Goal: Transaction & Acquisition: Purchase product/service

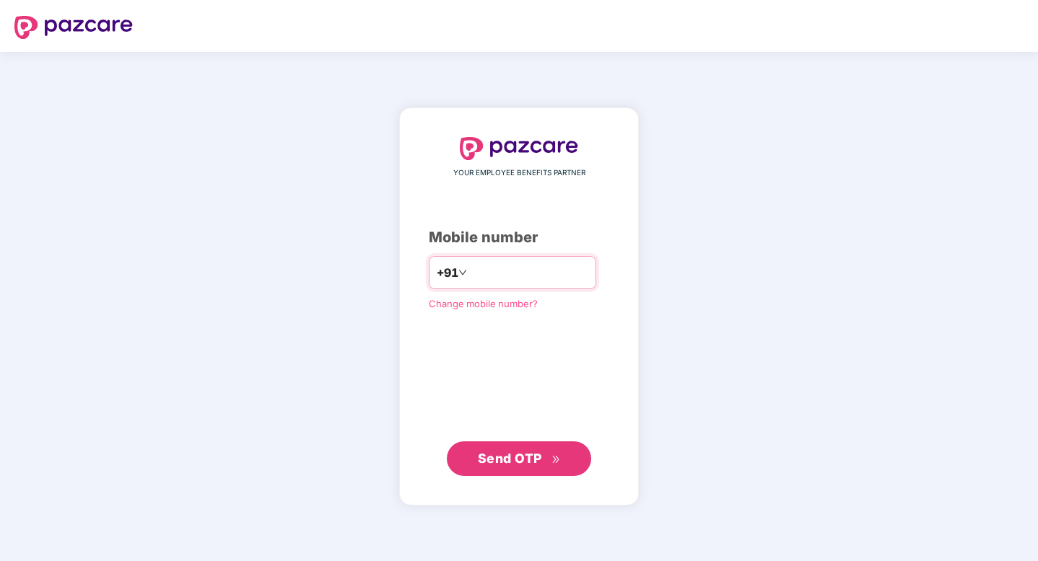
click at [564, 270] on input "number" at bounding box center [529, 272] width 118 height 23
type input "**********"
click at [492, 465] on span "Send OTP" at bounding box center [510, 458] width 64 height 15
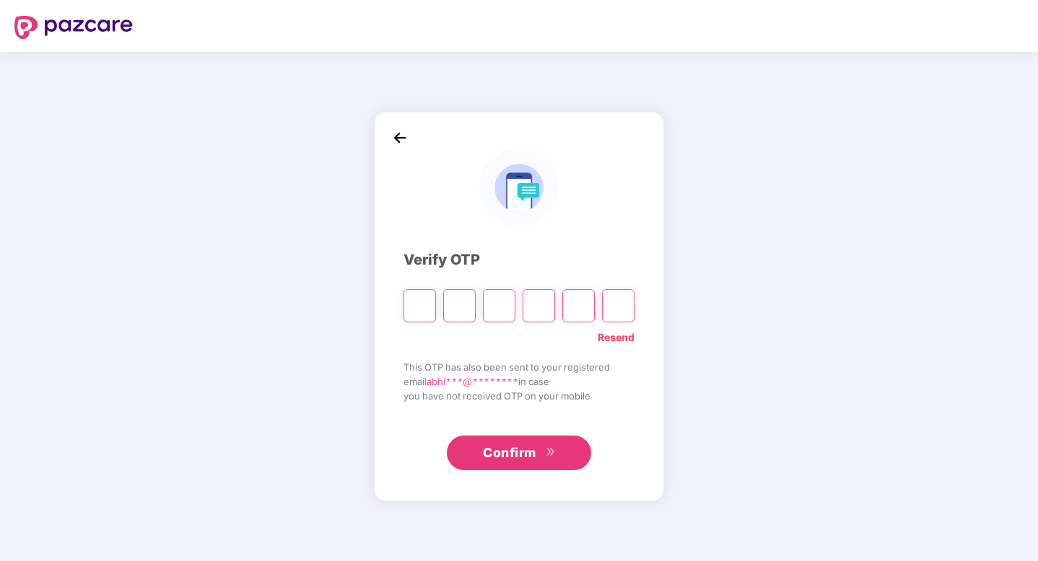
type input "*"
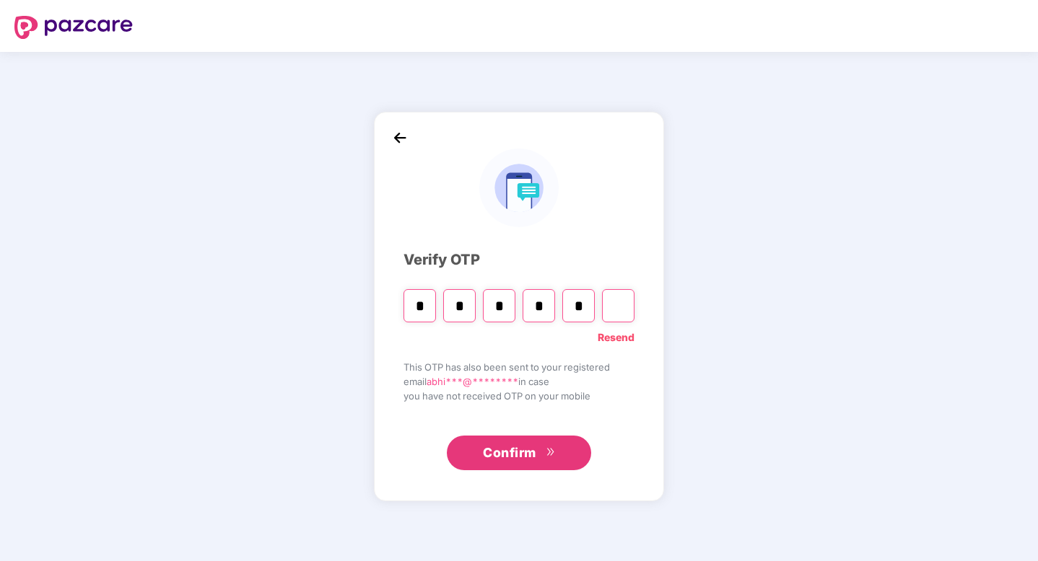
type input "*"
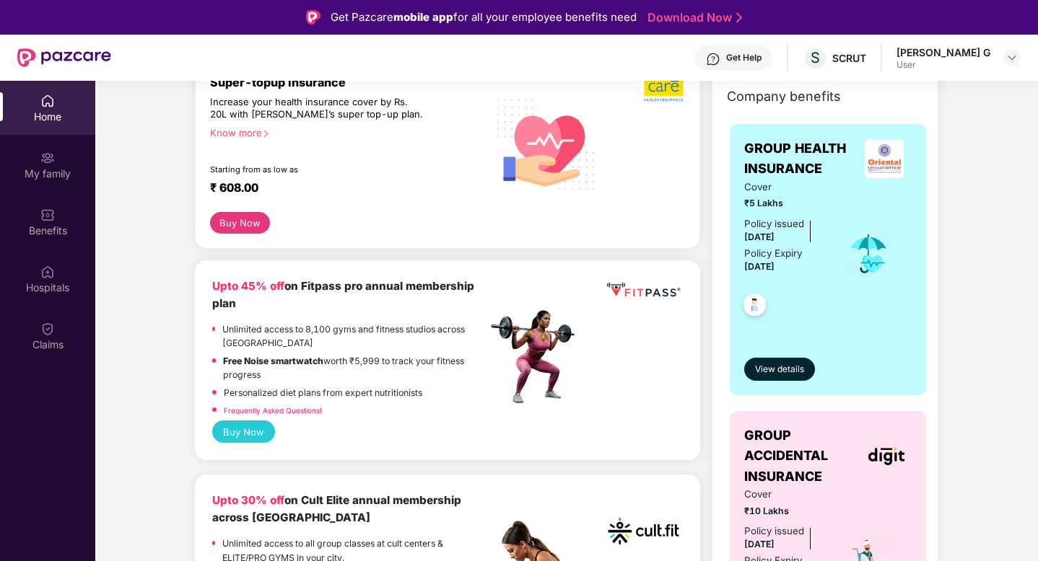
scroll to position [277, 0]
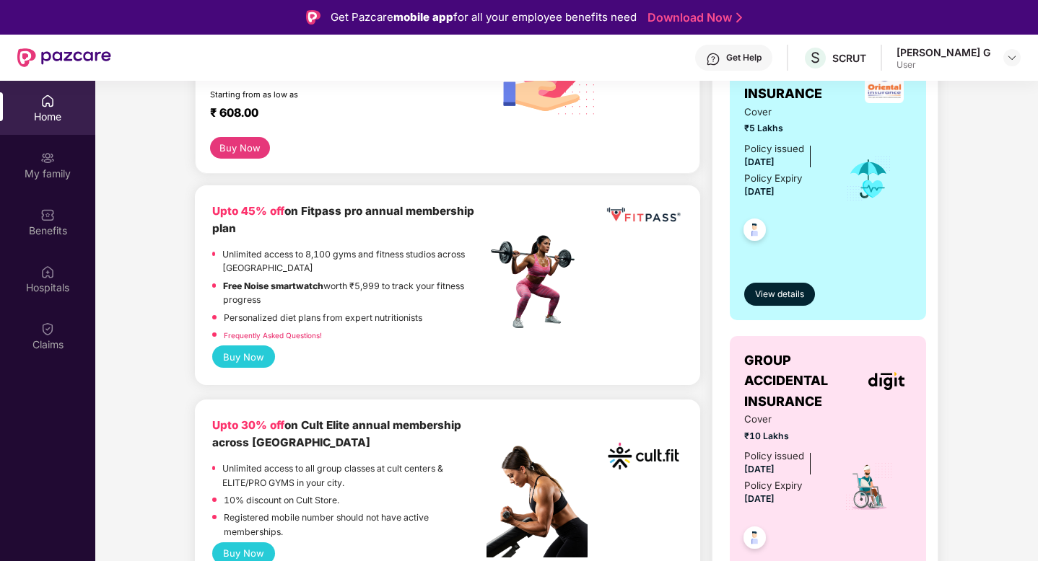
click at [248, 362] on button "Buy Now" at bounding box center [243, 357] width 63 height 22
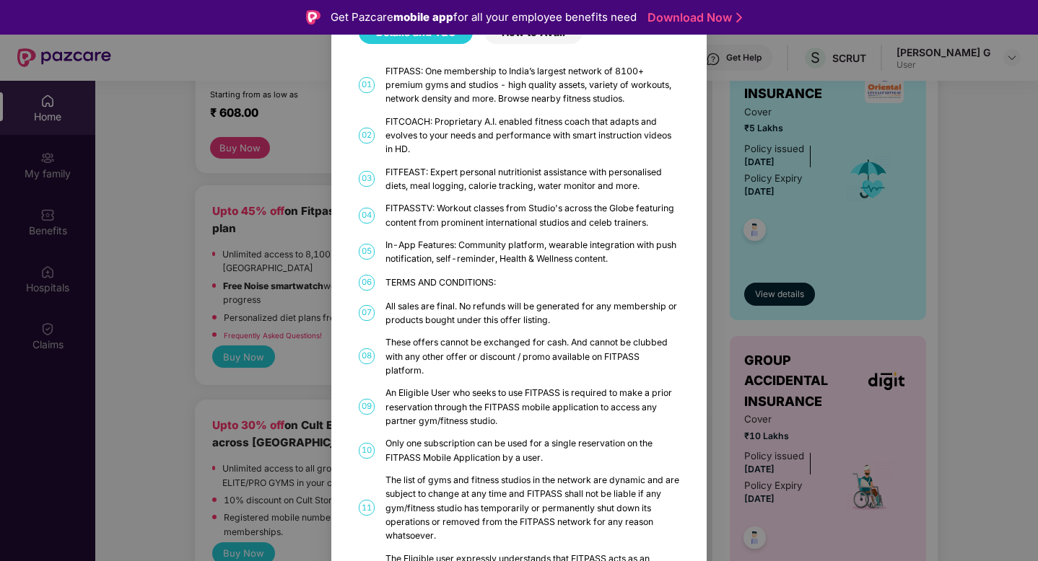
scroll to position [0, 0]
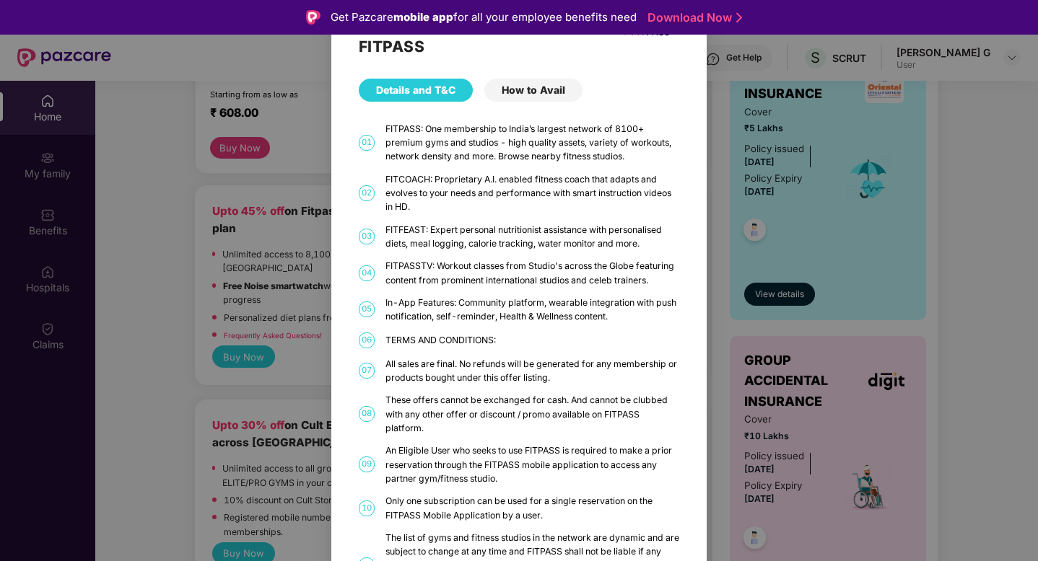
click at [179, 388] on div "FITPASS Details and T&C How to Avail 01 FITPASS: One membership to India’s larg…" at bounding box center [519, 280] width 1038 height 561
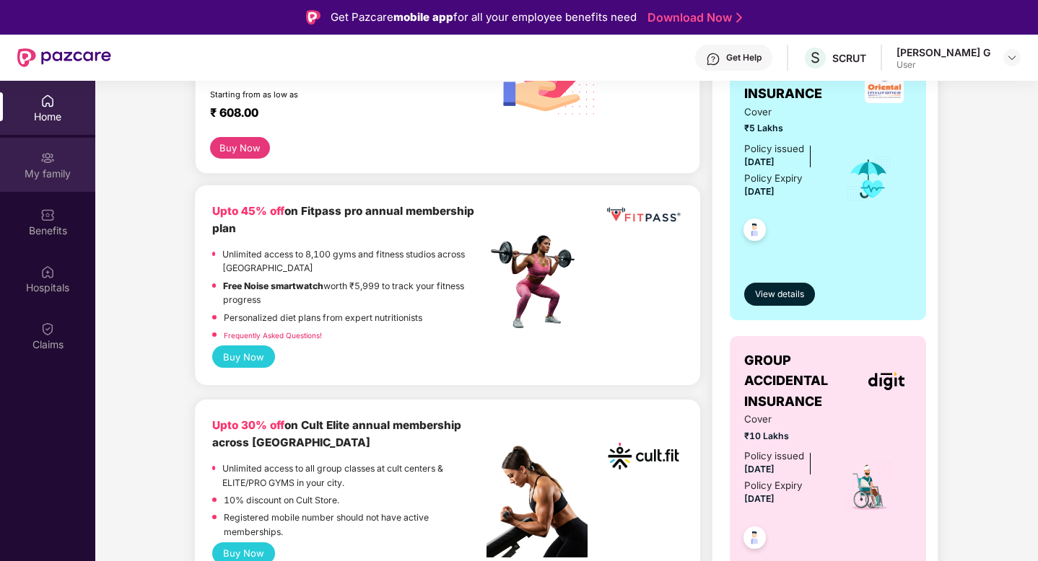
click at [67, 169] on div "My family" at bounding box center [47, 174] width 95 height 14
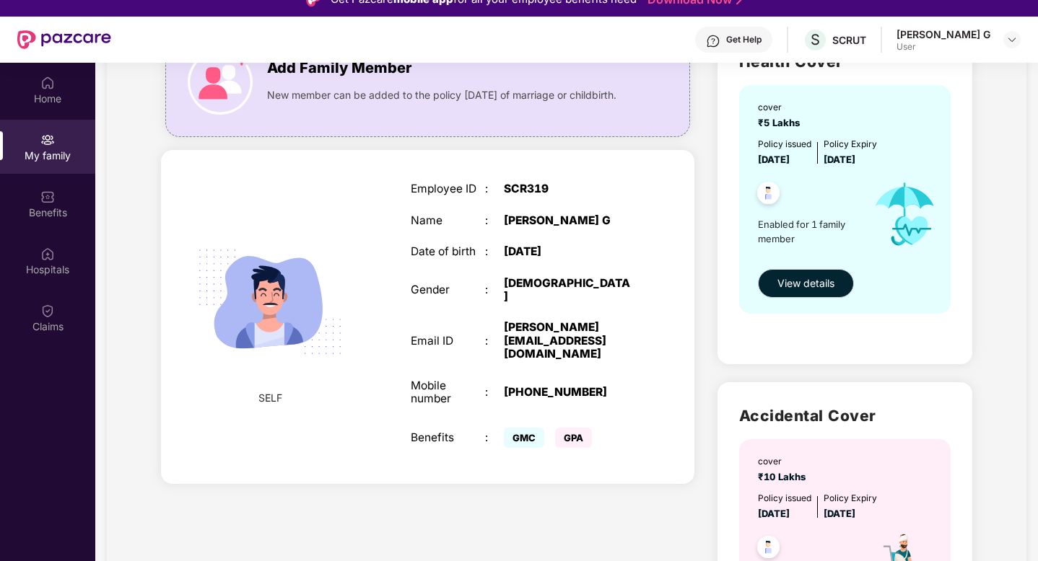
scroll to position [122, 0]
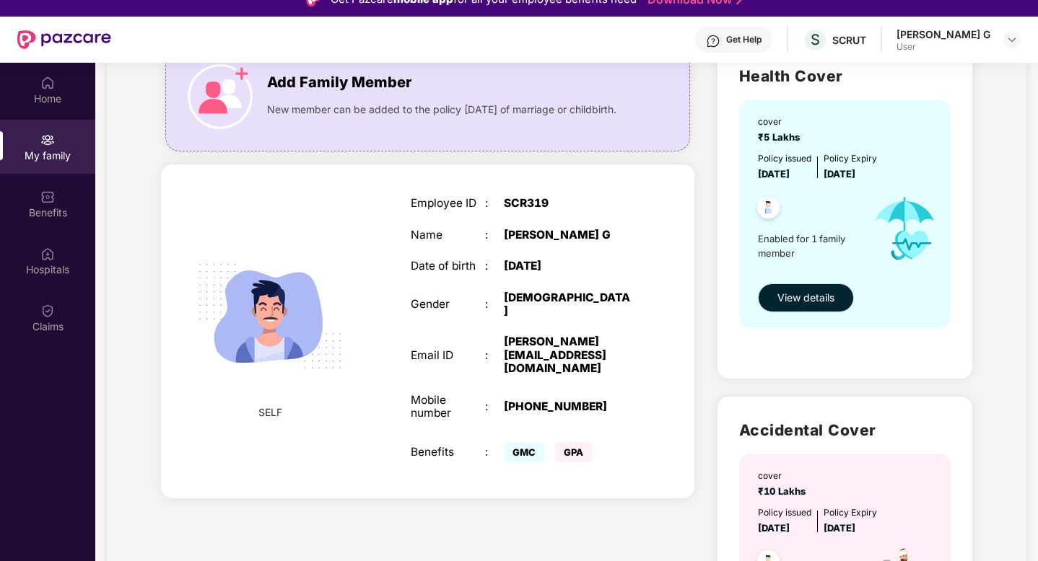
click at [810, 302] on span "View details" at bounding box center [805, 298] width 57 height 16
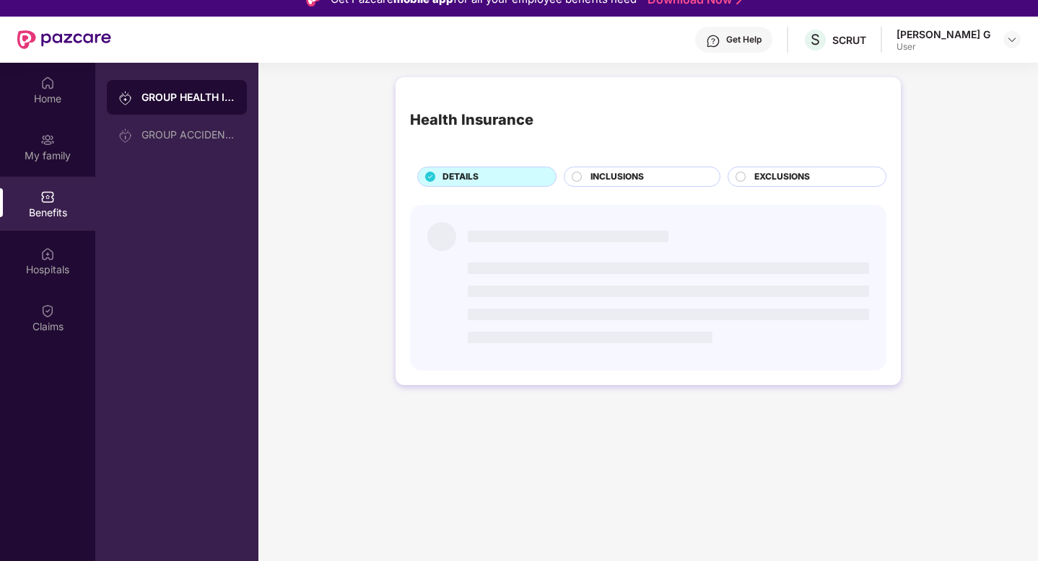
scroll to position [0, 0]
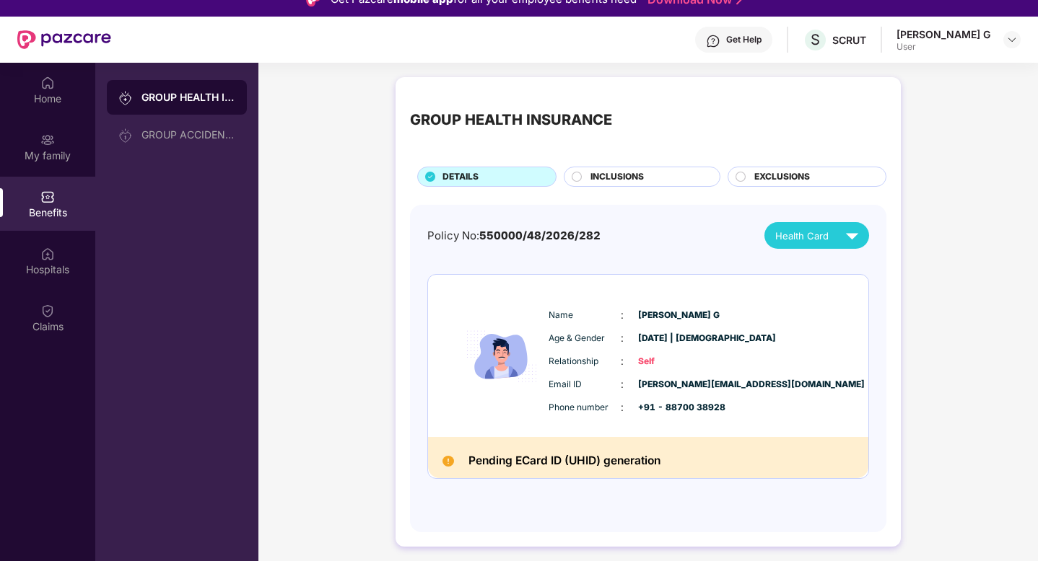
click at [678, 180] on div "INCLUSIONS" at bounding box center [647, 178] width 129 height 16
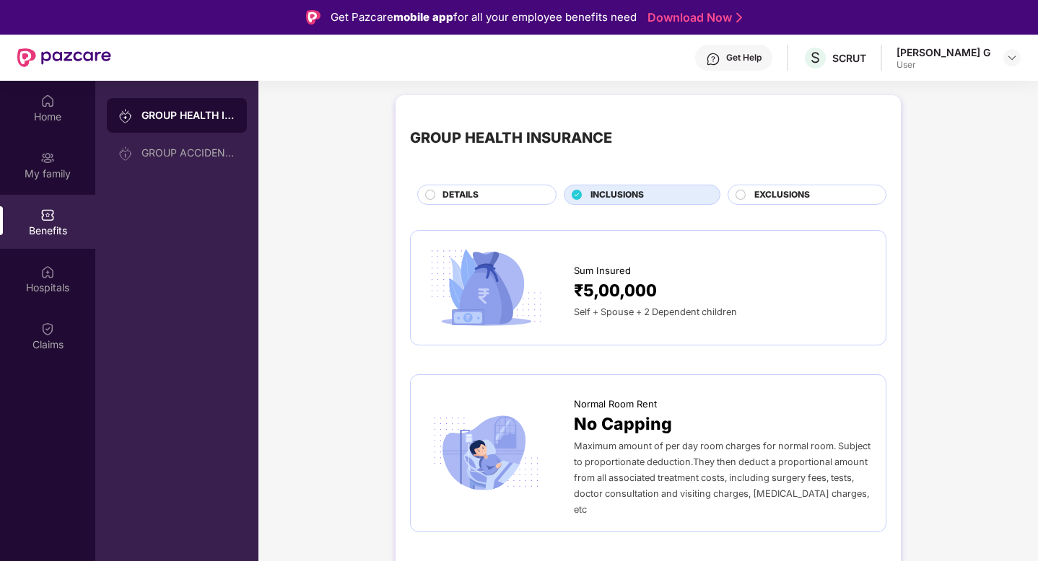
click at [763, 199] on span "EXCLUSIONS" at bounding box center [782, 195] width 56 height 14
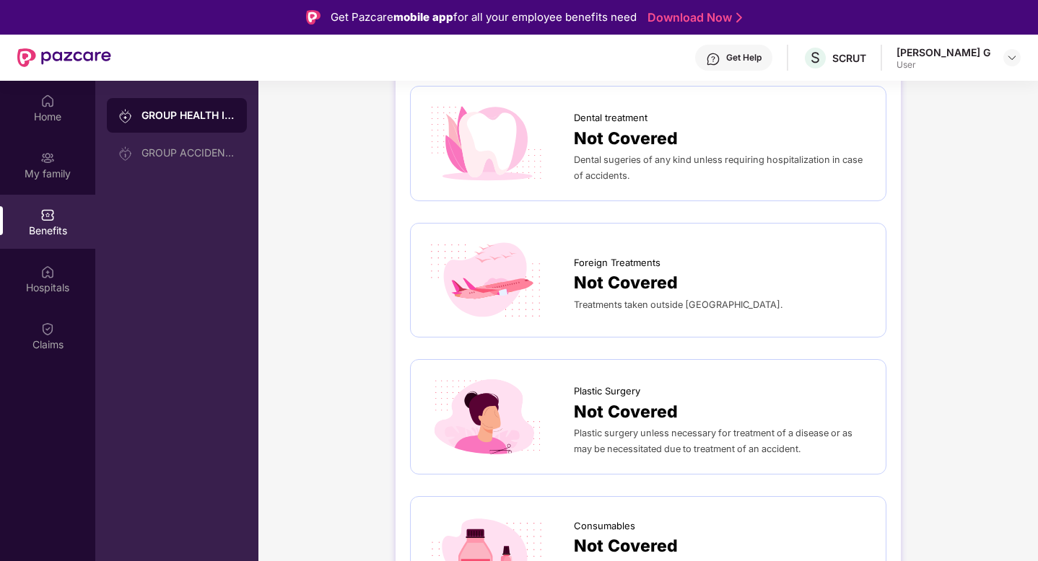
scroll to position [448, 0]
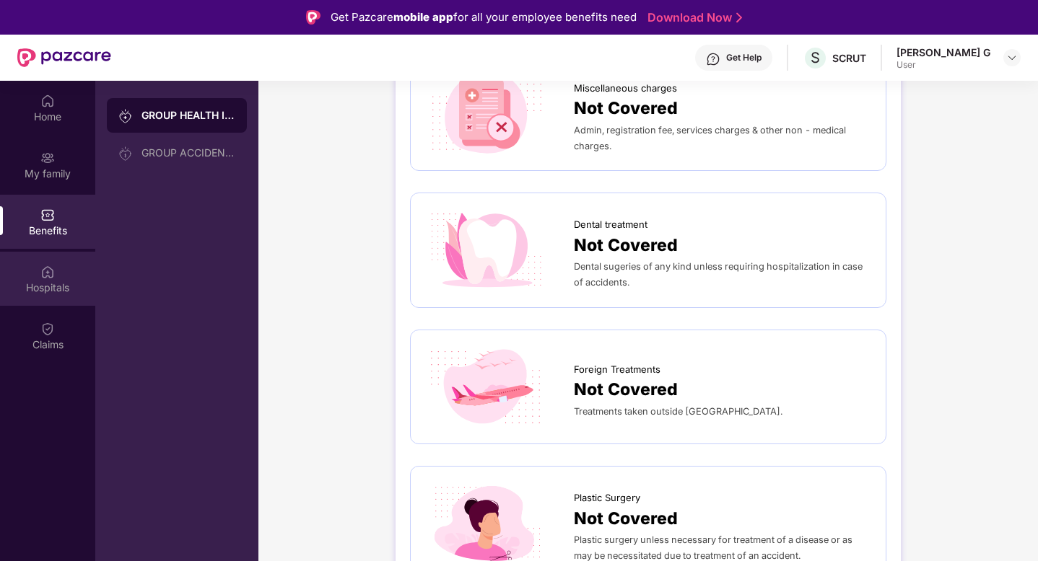
click at [19, 286] on div "Hospitals" at bounding box center [47, 288] width 95 height 14
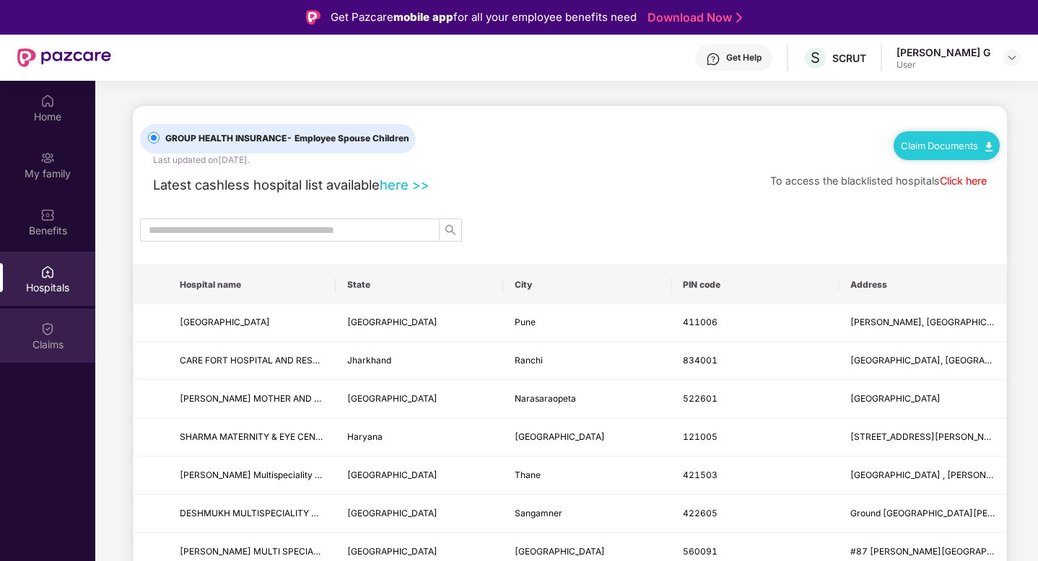
click at [52, 343] on div "Claims" at bounding box center [47, 345] width 95 height 14
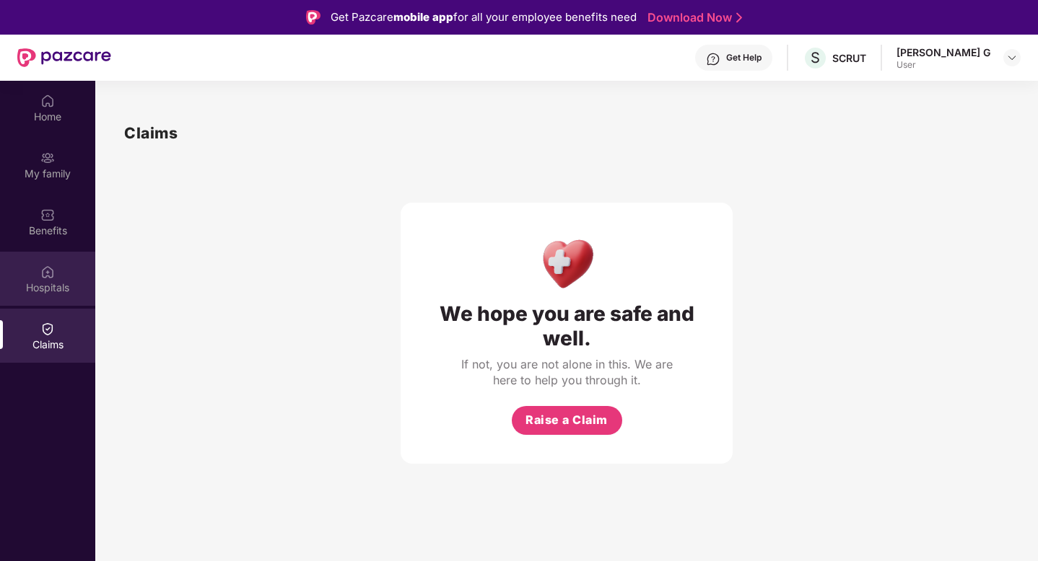
click at [43, 292] on div "Hospitals" at bounding box center [47, 288] width 95 height 14
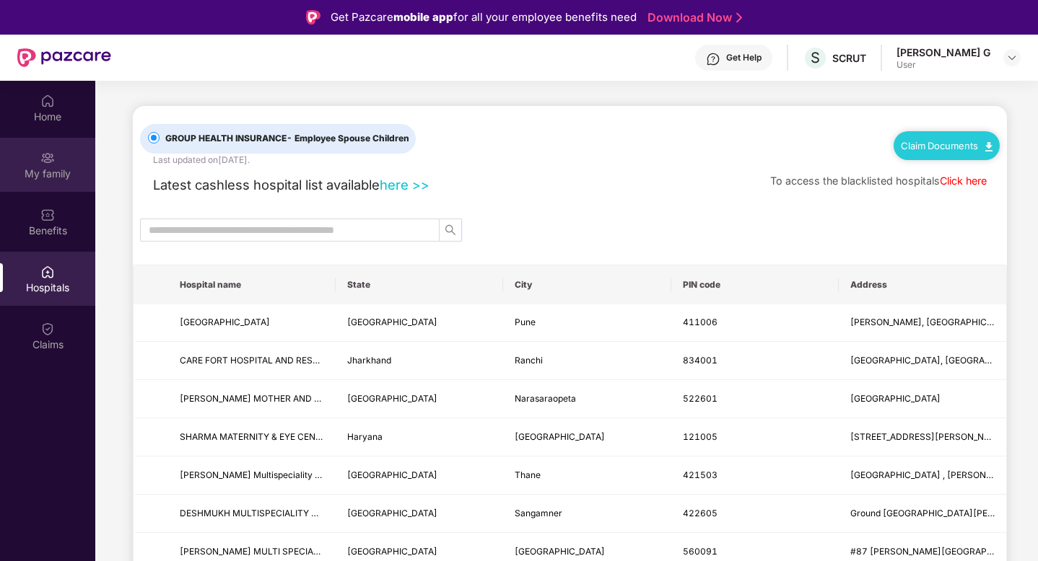
click at [56, 167] on div "My family" at bounding box center [47, 174] width 95 height 14
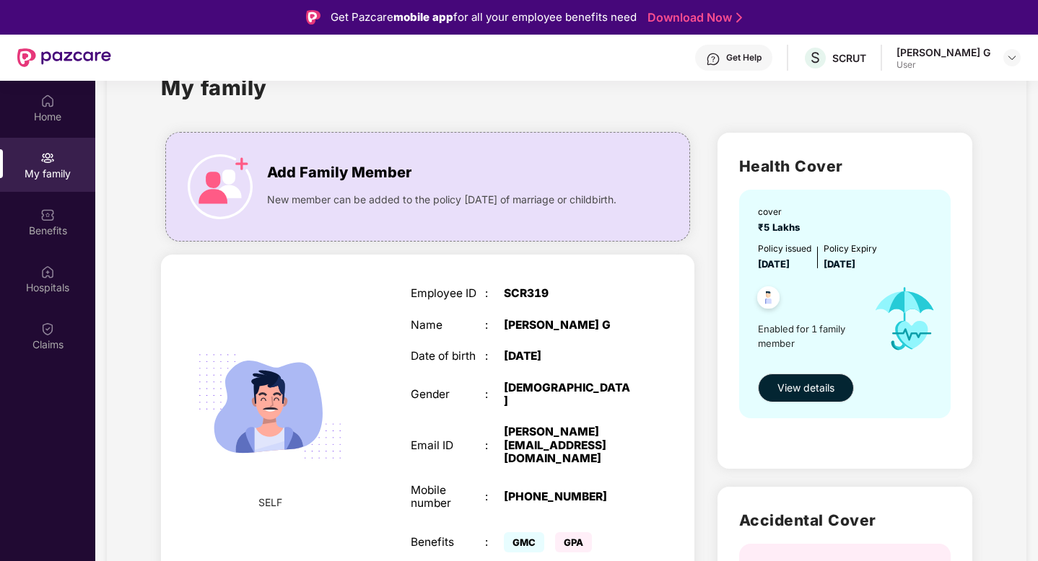
scroll to position [30, 0]
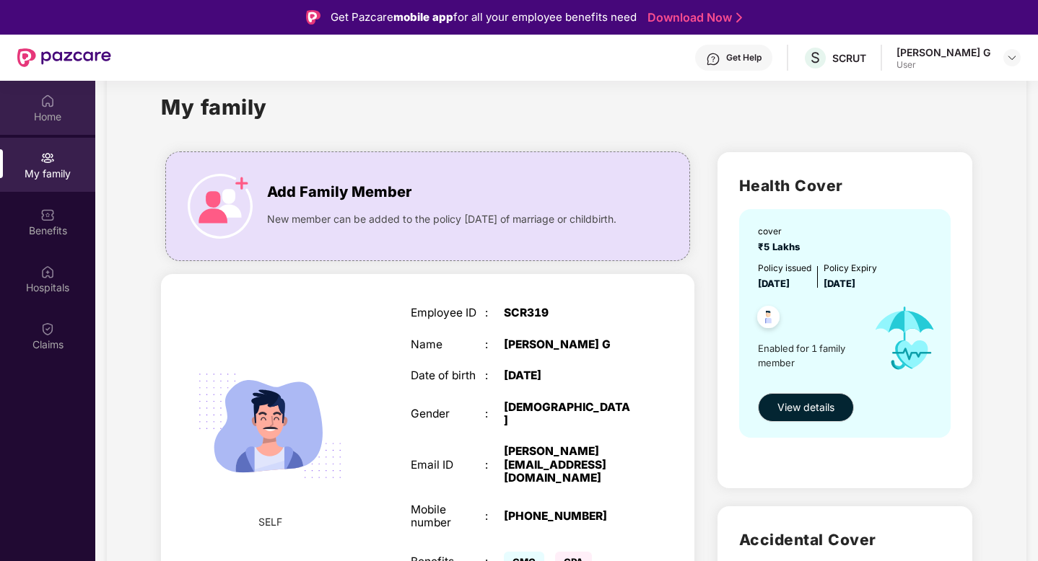
click at [53, 124] on div "Home" at bounding box center [47, 108] width 95 height 54
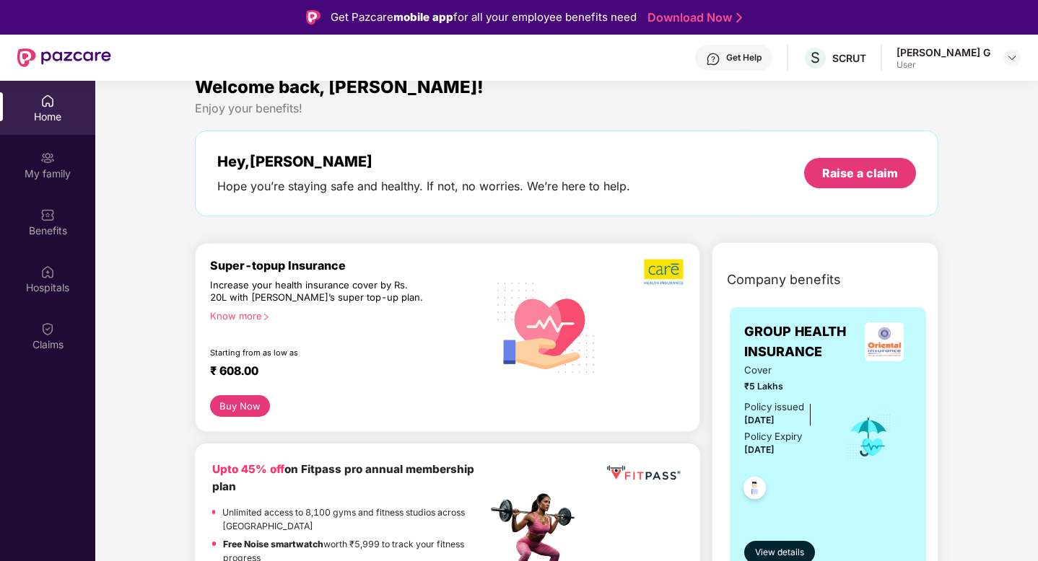
scroll to position [21, 0]
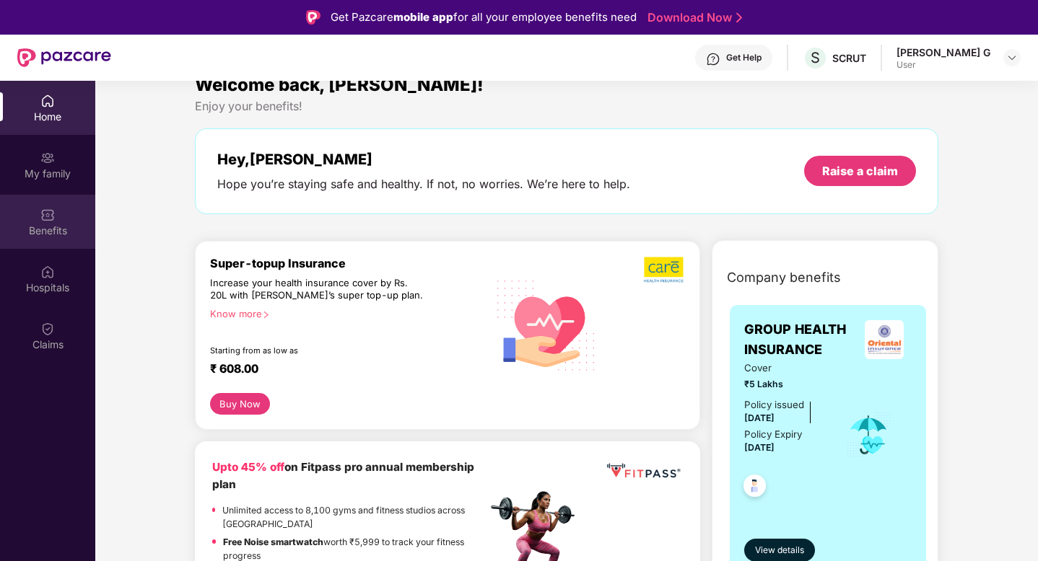
click at [56, 224] on div "Benefits" at bounding box center [47, 231] width 95 height 14
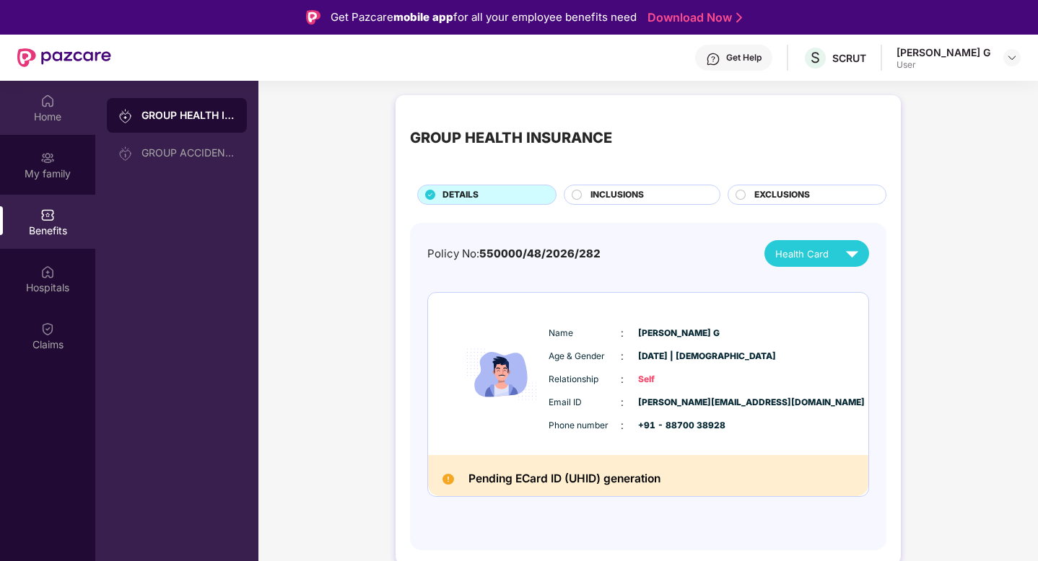
click at [66, 128] on div "Home" at bounding box center [47, 108] width 95 height 54
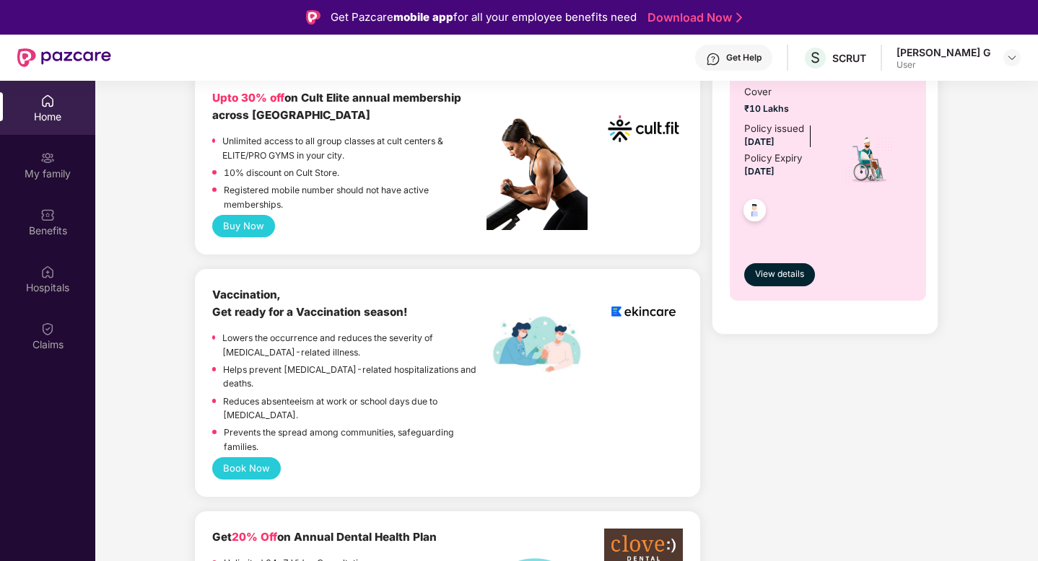
scroll to position [586, 0]
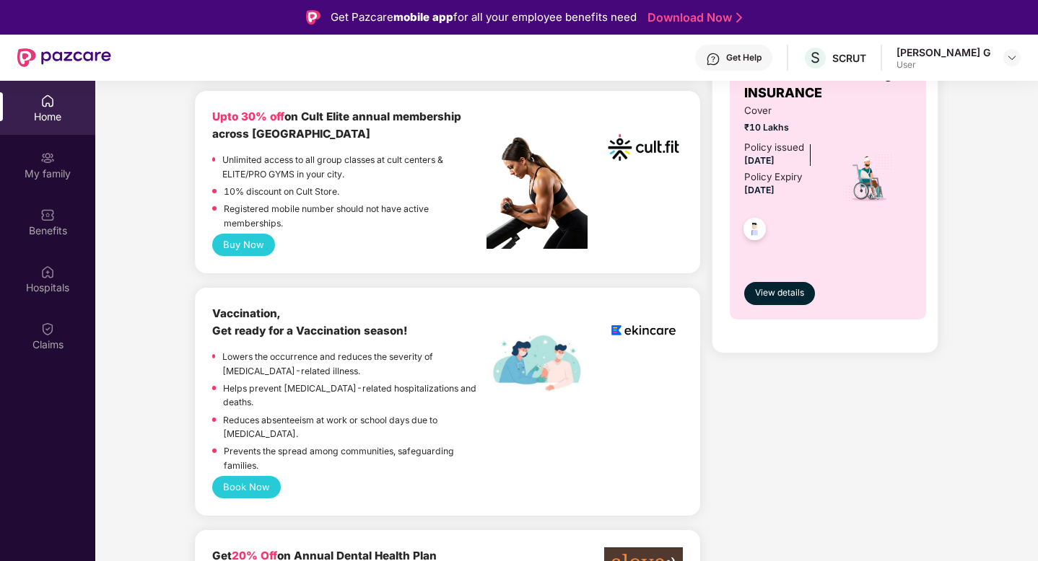
click at [261, 242] on button "Buy Now" at bounding box center [243, 245] width 63 height 22
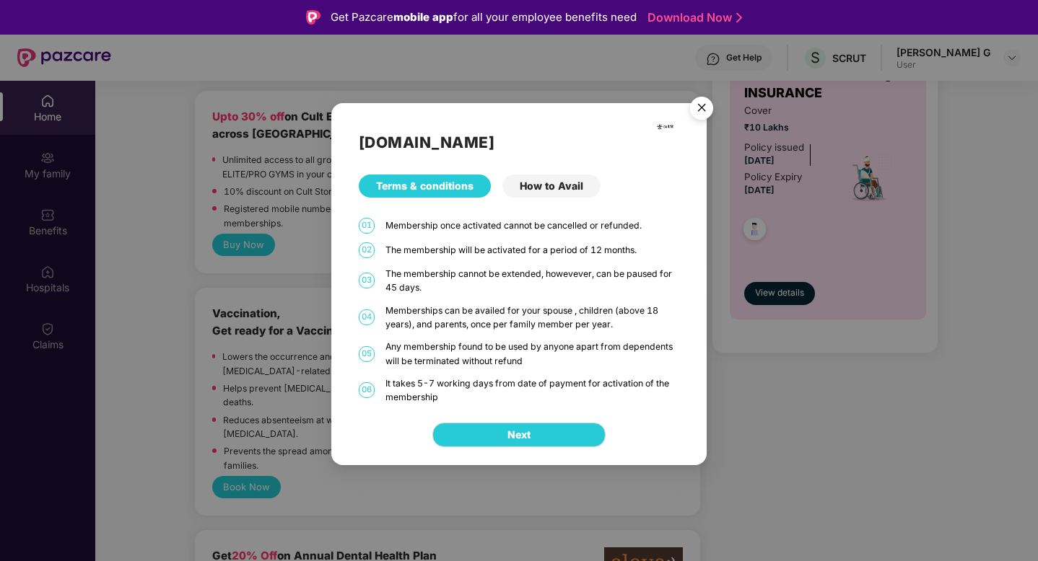
click at [701, 108] on img "Close" at bounding box center [701, 110] width 40 height 40
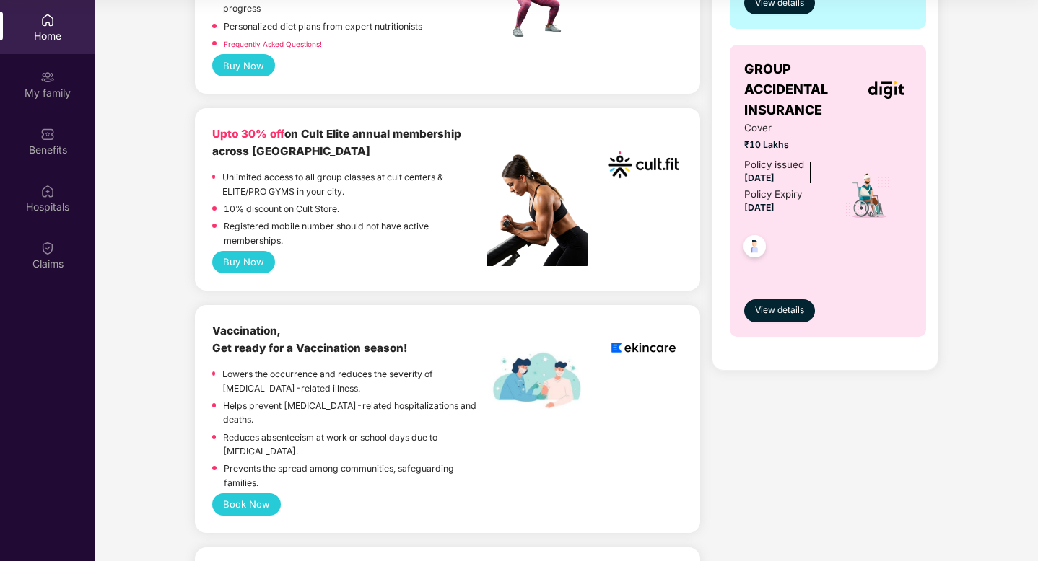
scroll to position [0, 0]
